Goal: Task Accomplishment & Management: Manage account settings

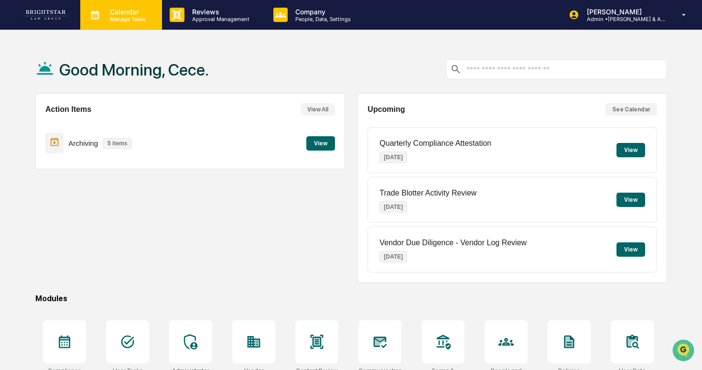
click at [153, 23] on div "Calendar Manage Tasks" at bounding box center [121, 15] width 82 height 30
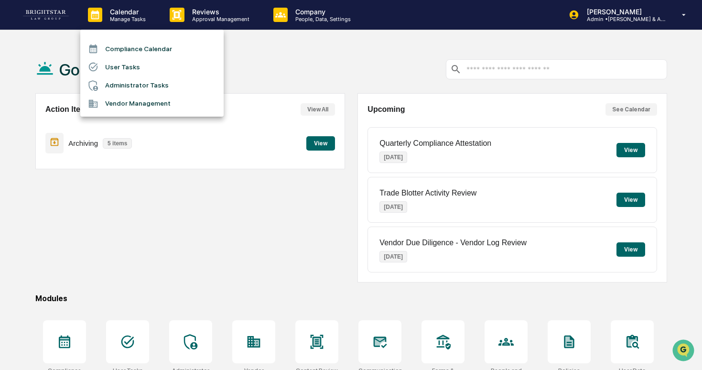
click at [151, 52] on li "Compliance Calendar" at bounding box center [151, 49] width 143 height 18
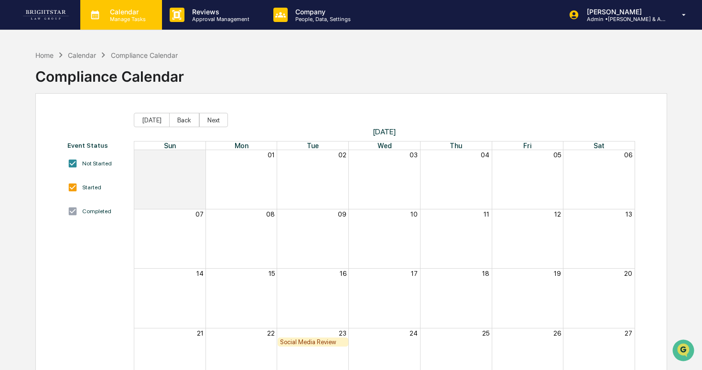
click at [142, 24] on div "Calendar Manage Tasks" at bounding box center [121, 15] width 82 height 30
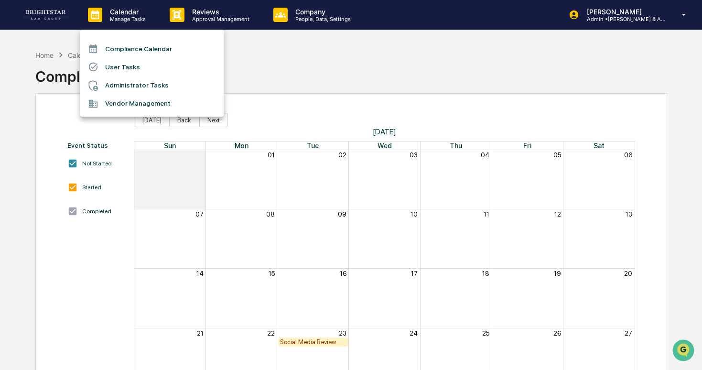
click at [148, 90] on li "Administrator Tasks" at bounding box center [151, 85] width 143 height 18
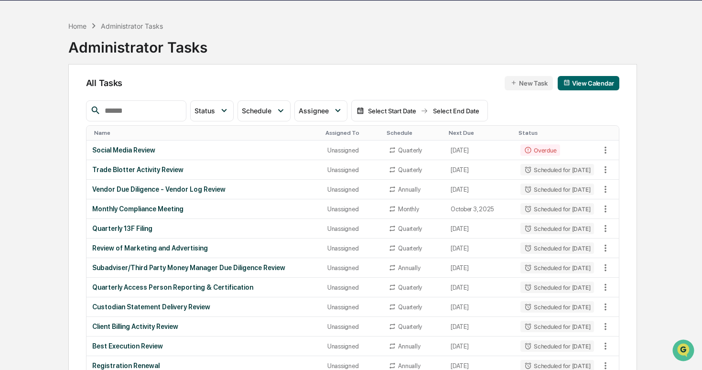
scroll to position [30, 0]
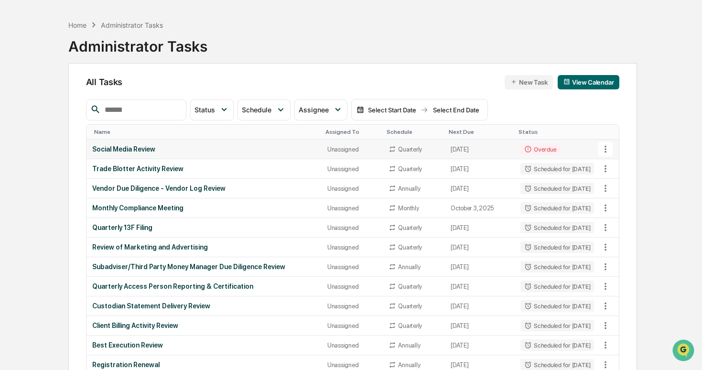
click at [607, 149] on icon at bounding box center [605, 149] width 11 height 11
click at [470, 149] on div at bounding box center [351, 185] width 702 height 370
click at [453, 148] on td "[DATE]" at bounding box center [480, 150] width 70 height 20
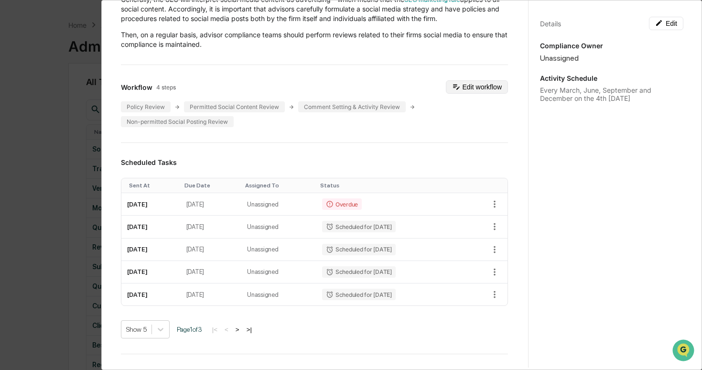
scroll to position [96, 0]
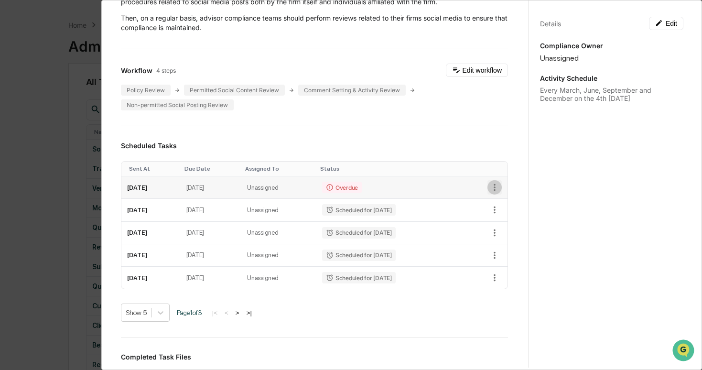
click at [497, 186] on icon "button" at bounding box center [495, 187] width 11 height 11
click at [507, 218] on li "Delete task" at bounding box center [527, 221] width 79 height 18
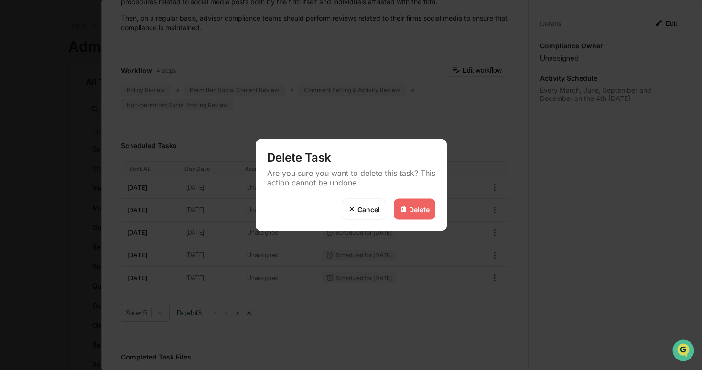
click at [381, 212] on div "Cancel" at bounding box center [364, 209] width 44 height 21
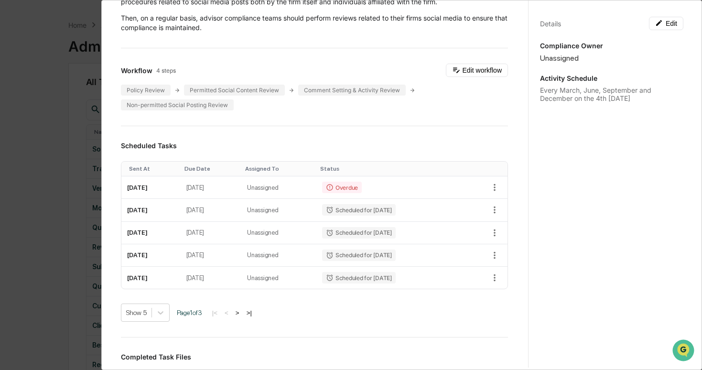
click at [94, 181] on div "Administrator Activity List Social Media Review Continue Task Spawn Task Social…" at bounding box center [351, 185] width 702 height 370
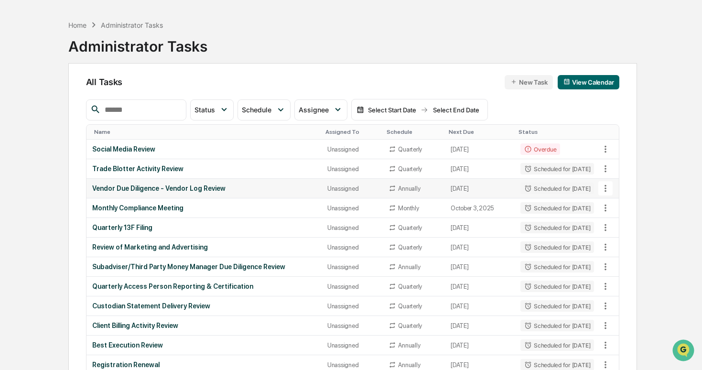
scroll to position [0, 0]
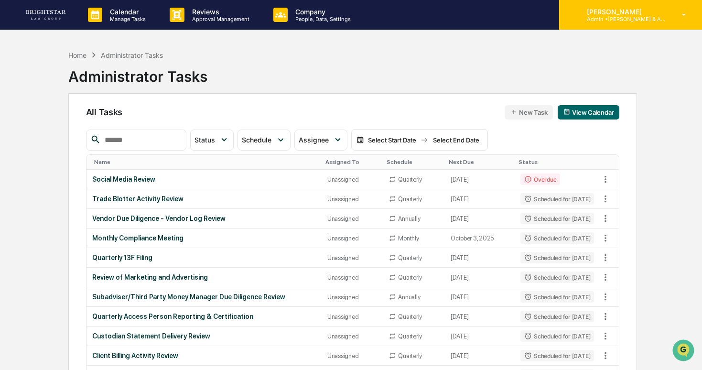
click at [620, 14] on p "[PERSON_NAME]" at bounding box center [623, 12] width 89 height 8
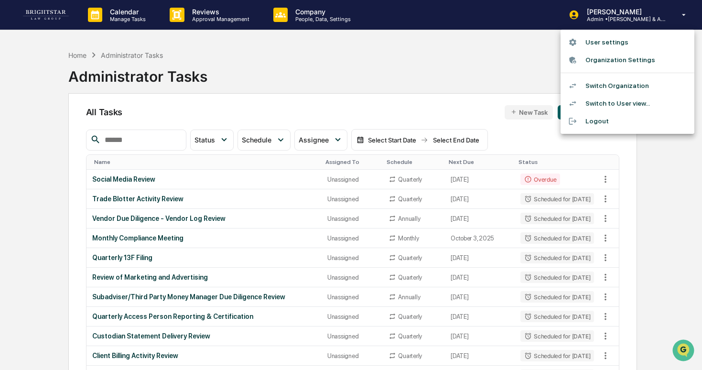
click at [588, 82] on li "Switch Organization" at bounding box center [628, 86] width 134 height 18
